Goal: Check status: Check status

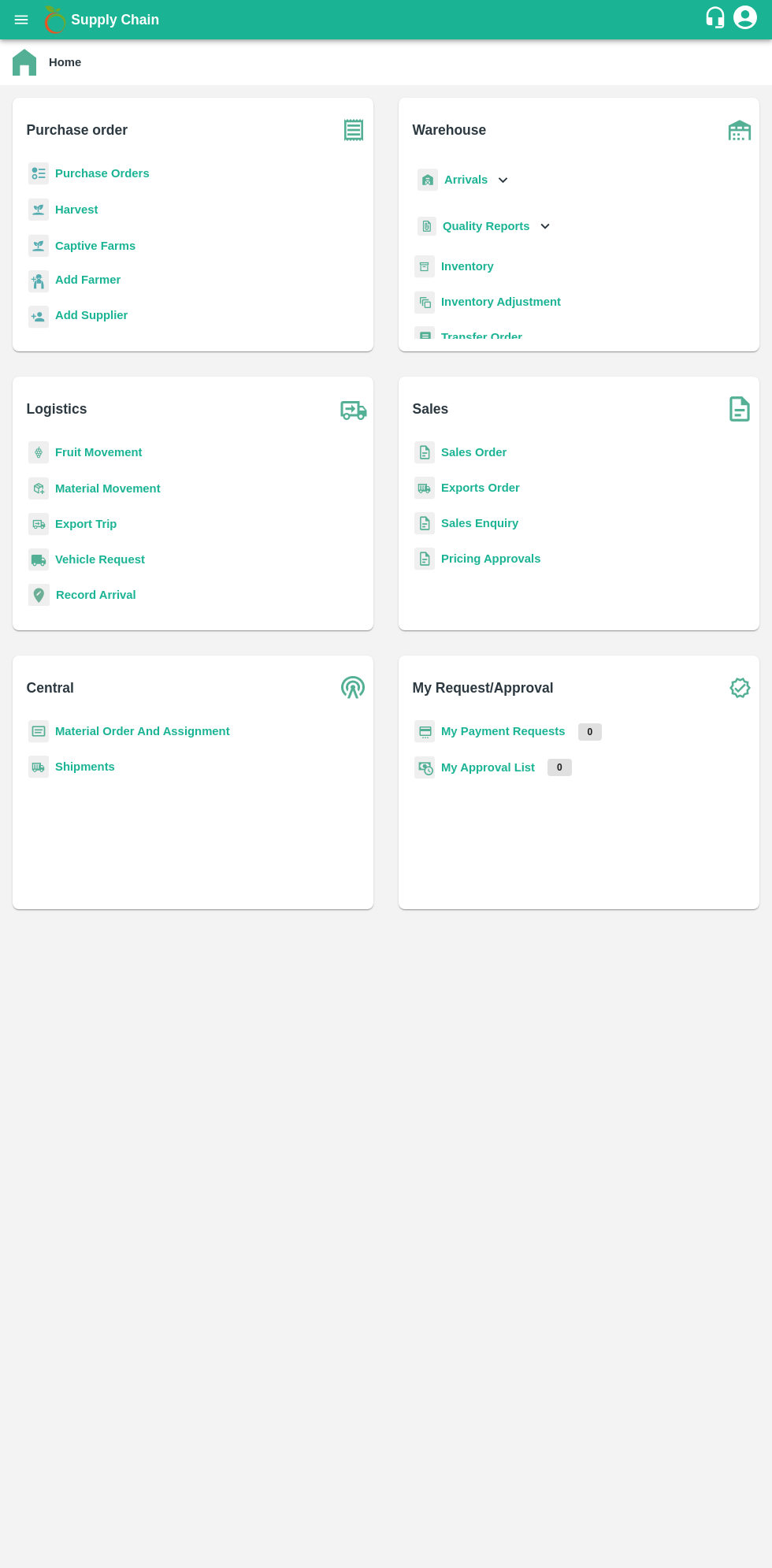
click at [23, 15] on icon "open drawer" at bounding box center [21, 20] width 13 height 9
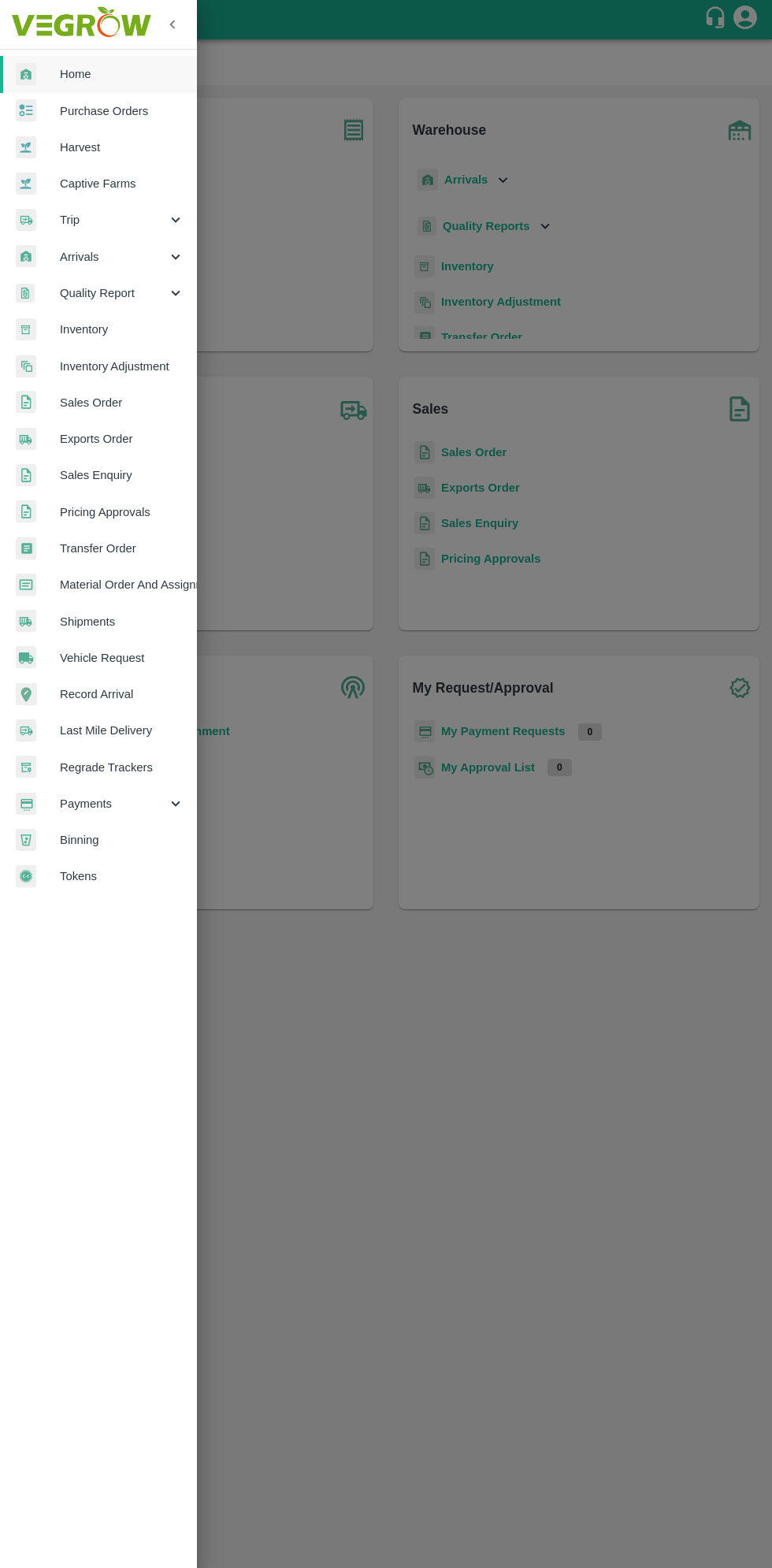
click at [90, 263] on span "Arrivals" at bounding box center [114, 256] width 107 height 17
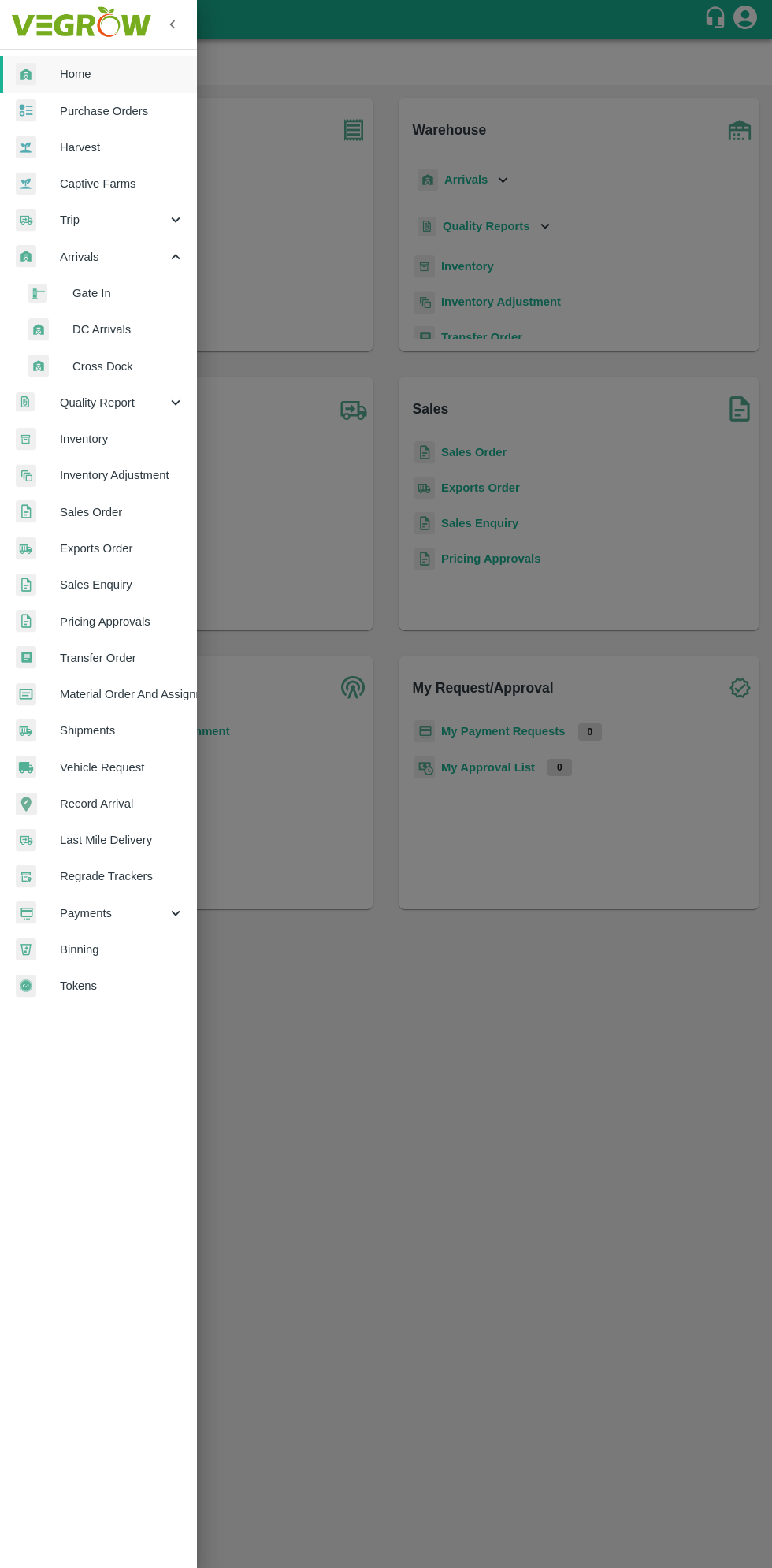
click at [105, 336] on span "DC Arrivals" at bounding box center [128, 329] width 112 height 17
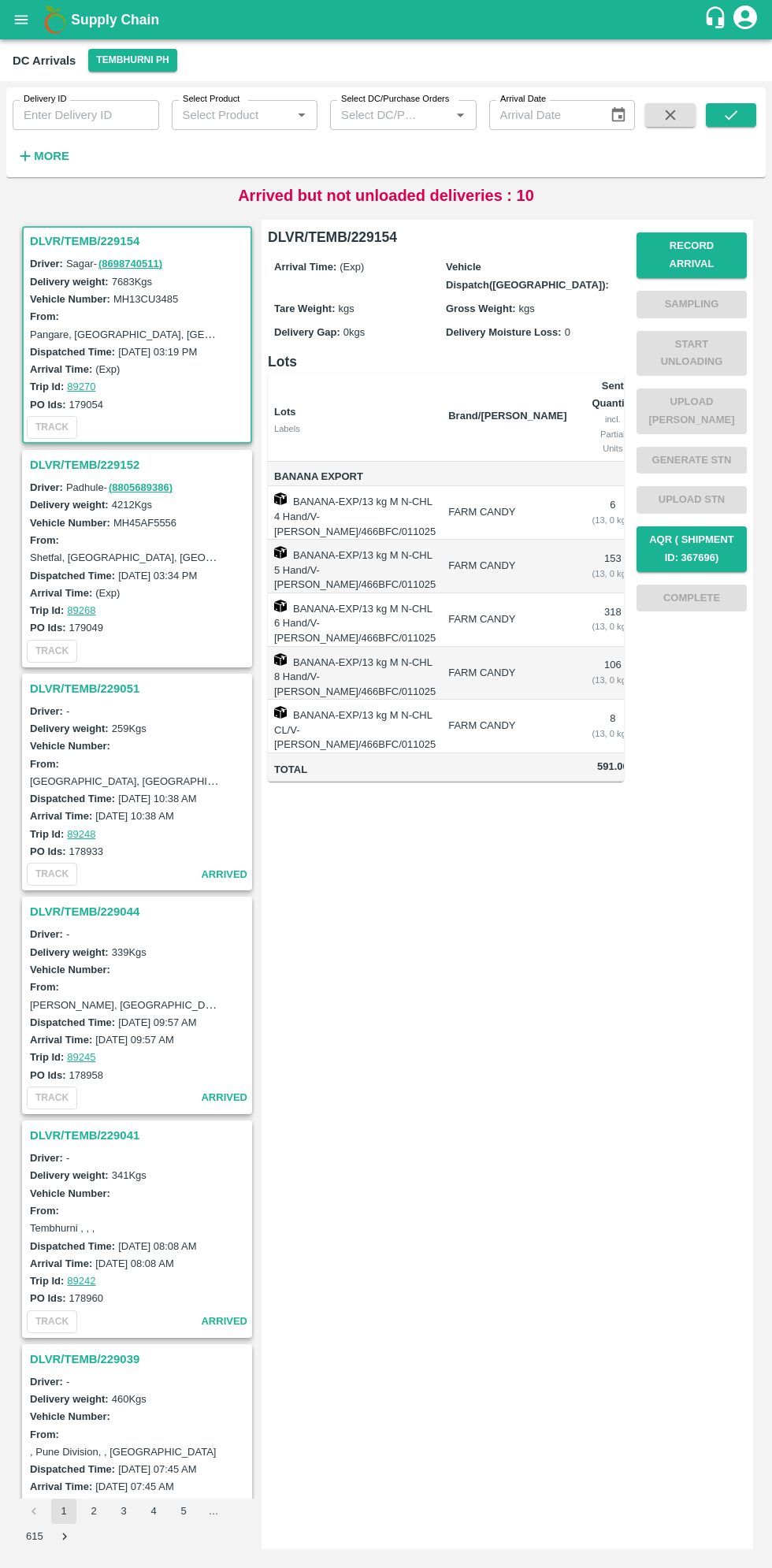
click at [11, 1452] on div "DLVR/TEMB/229154 Driver: Sagar - ( 8698740511 ) Delivery weight: 7683 Kgs Vehic…" at bounding box center [386, 884] width 759 height 1355
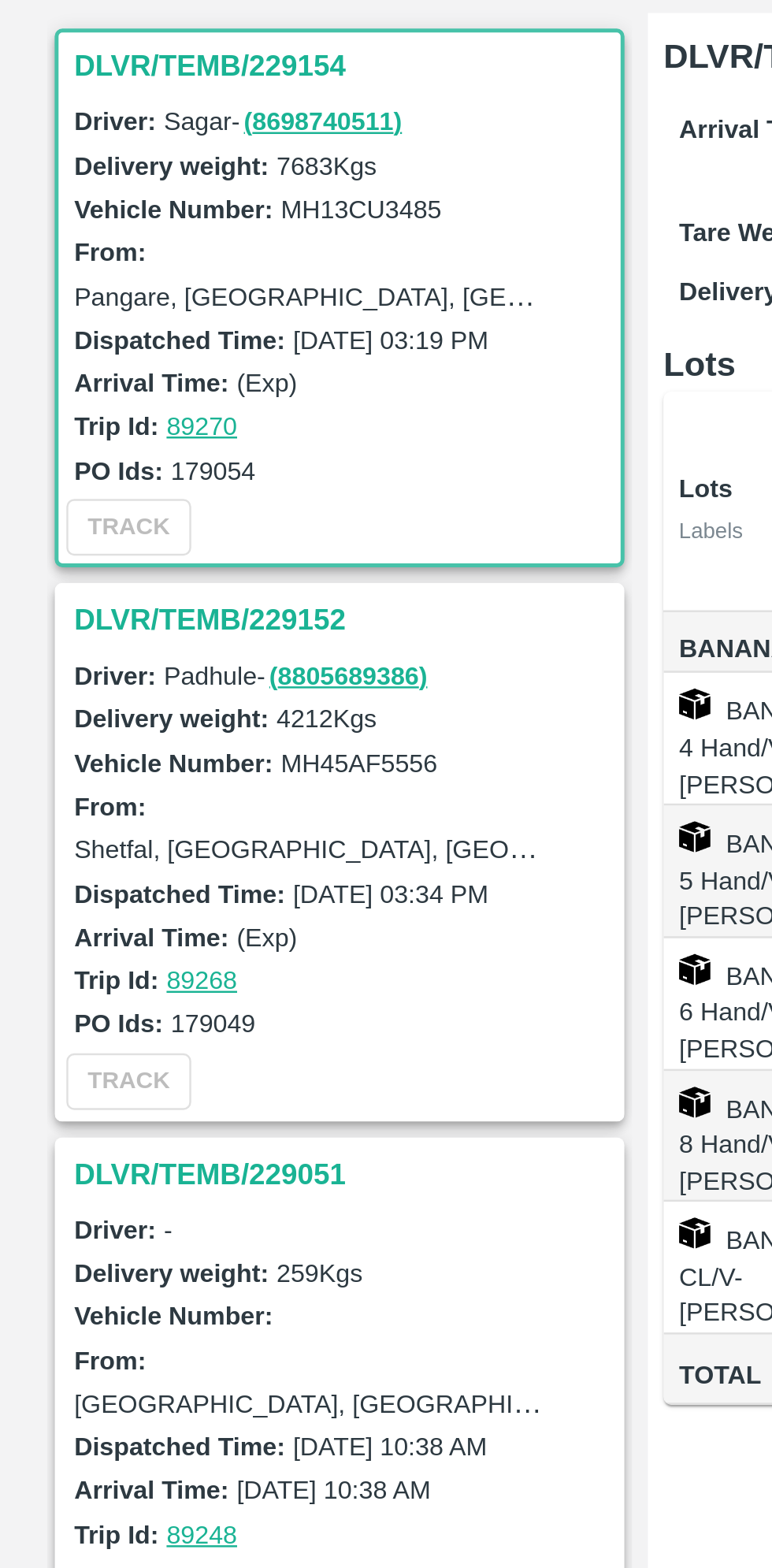
scroll to position [0, 21]
